Goal: Navigation & Orientation: Find specific page/section

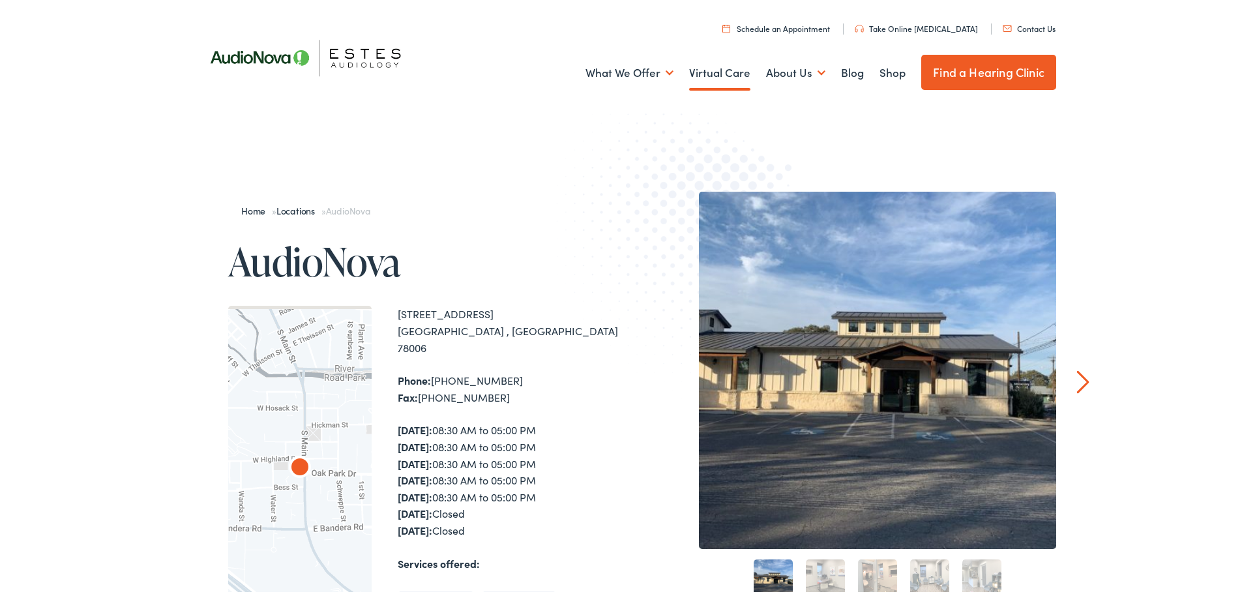
click at [717, 73] on link "Virtual Care" at bounding box center [719, 70] width 61 height 48
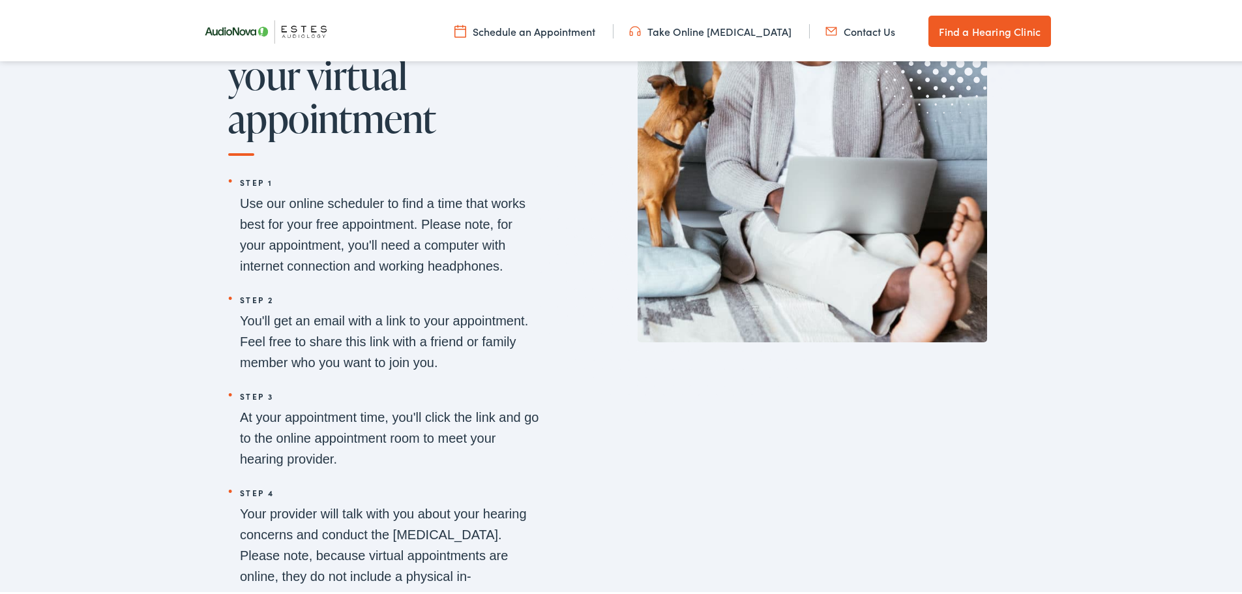
scroll to position [1564, 0]
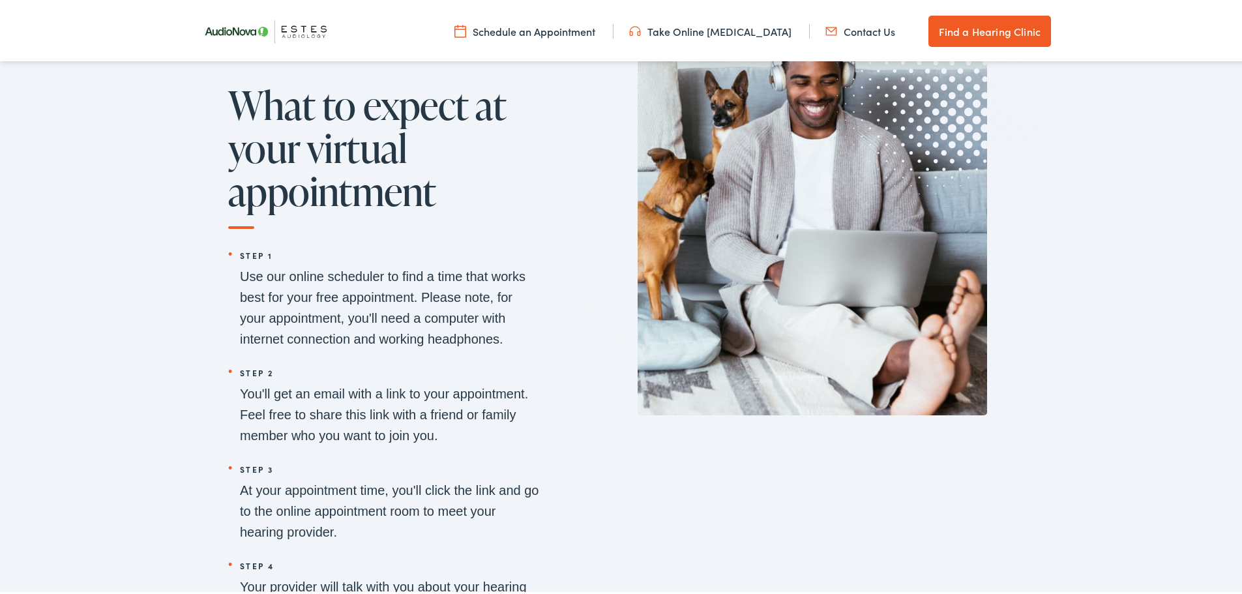
click at [867, 27] on link "Contact Us" at bounding box center [860, 29] width 70 height 14
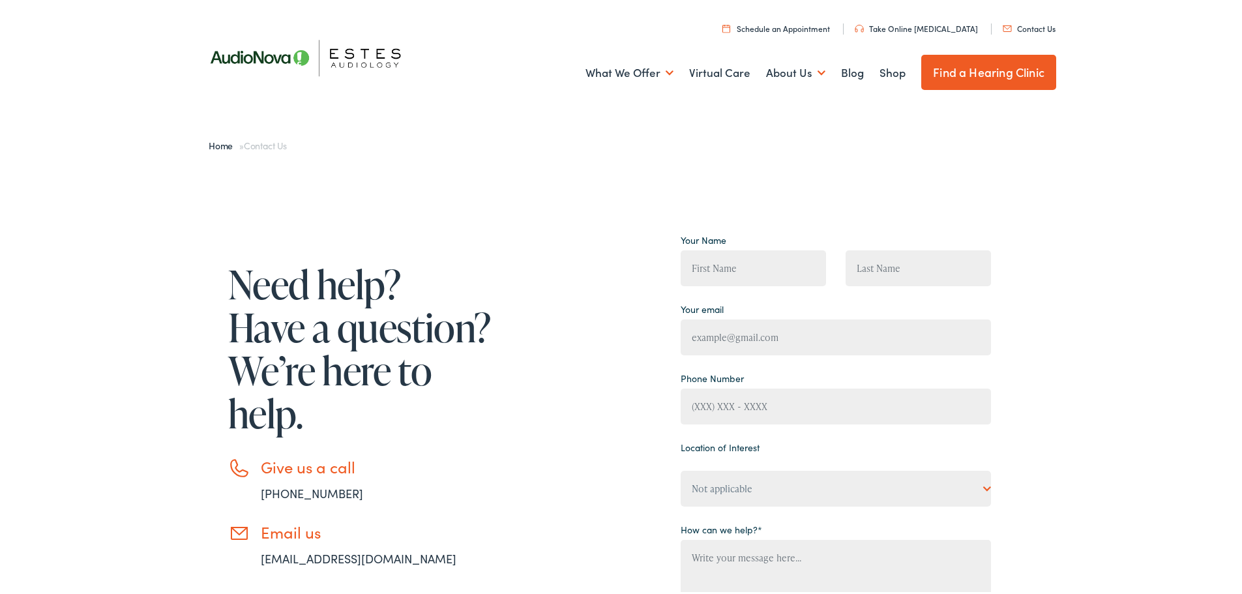
click at [260, 53] on img at bounding box center [313, 55] width 235 height 83
